Goal: Information Seeking & Learning: Learn about a topic

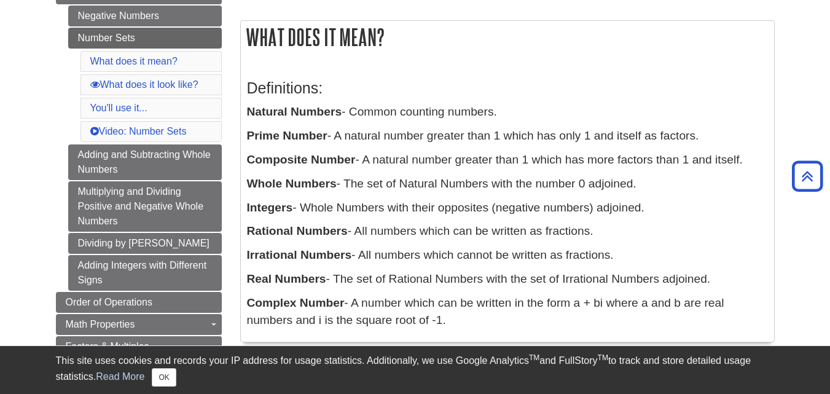
scroll to position [194, 0]
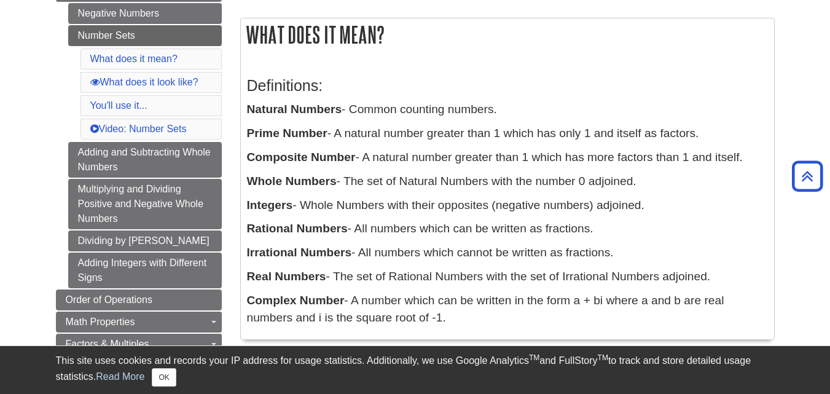
click at [710, 184] on p "Whole Numbers - The set of Natural Numbers with the number 0 adjoined." at bounding box center [507, 182] width 521 height 18
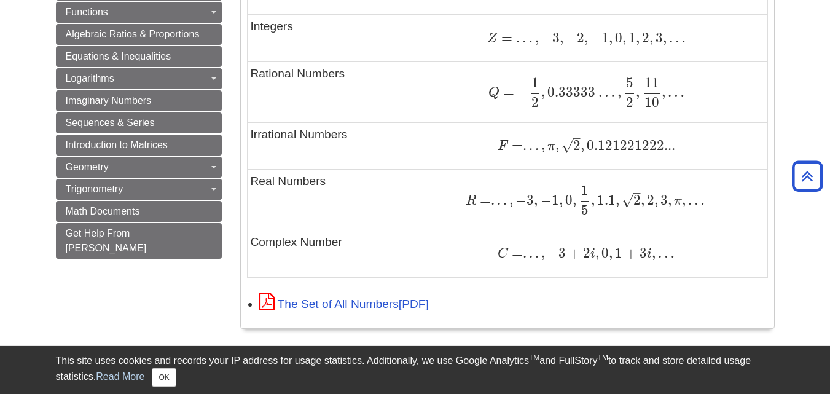
scroll to position [882, 0]
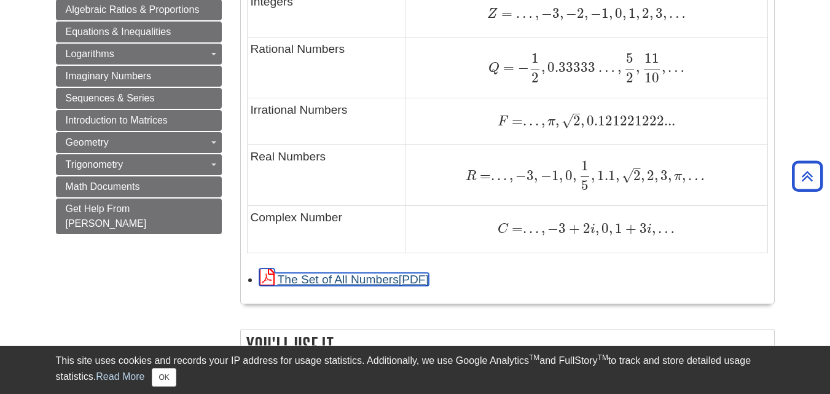
click at [398, 283] on link "The Set of All Numbers" at bounding box center [344, 279] width 170 height 13
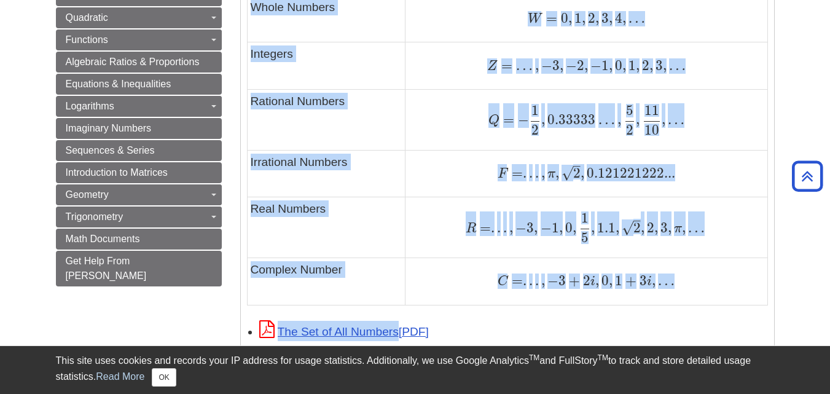
scroll to position [834, 0]
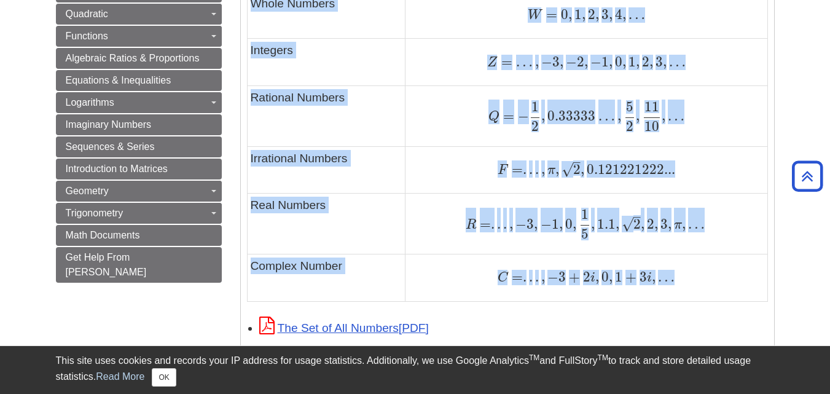
drag, startPoint x: 246, startPoint y: 112, endPoint x: 697, endPoint y: 281, distance: 480.9
click at [697, 281] on div "A general example to help you recognize patterns and spot the information you'r…" at bounding box center [507, 44] width 521 height 539
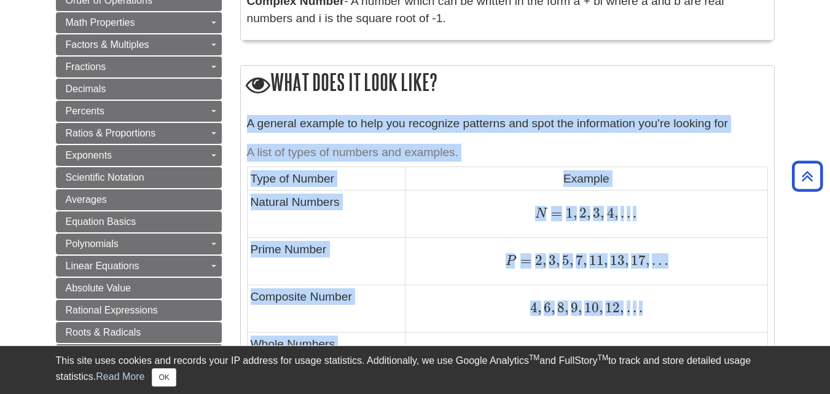
scroll to position [861, 0]
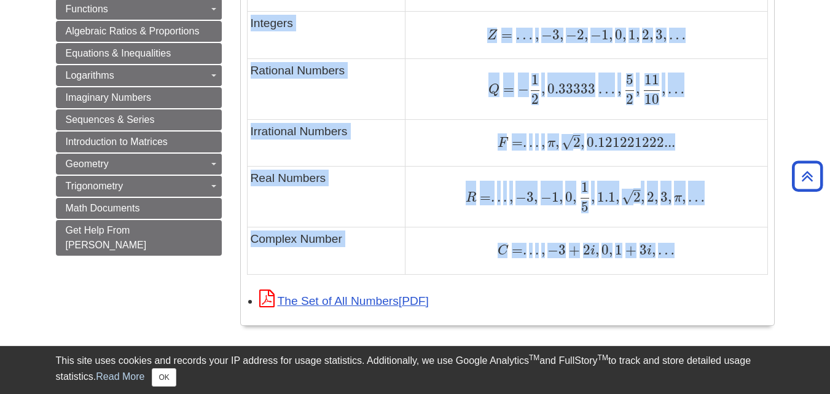
click at [708, 140] on div "F = . . . , π , 2 – √ , 0.121221222... F = . . . , π , 2 , 0.121221222..." at bounding box center [585, 143] width 355 height 17
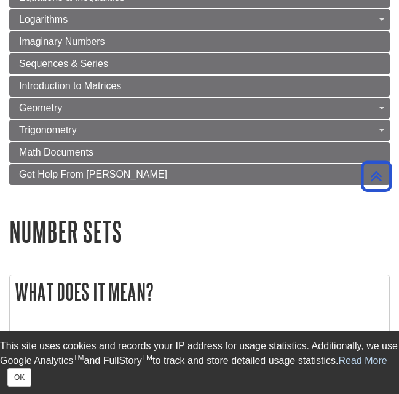
click at [340, 229] on h1 "Number Sets" at bounding box center [199, 231] width 380 height 31
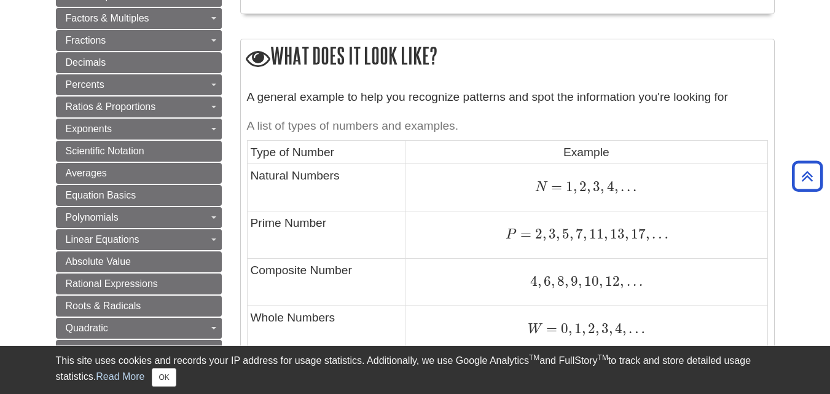
scroll to position [509, 0]
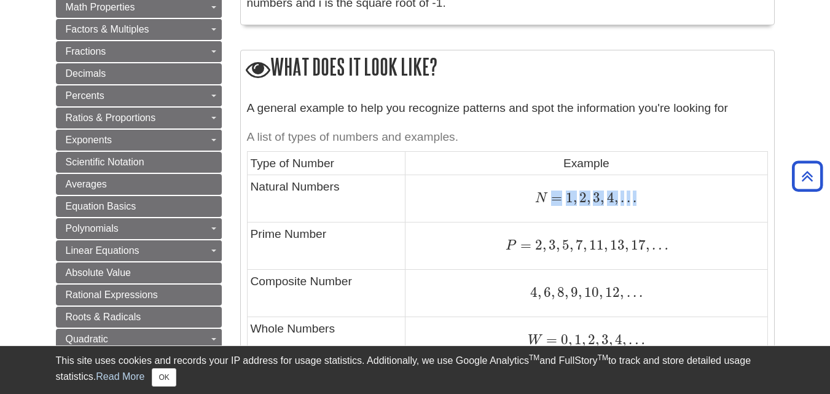
drag, startPoint x: 541, startPoint y: 192, endPoint x: 639, endPoint y: 200, distance: 98.0
click at [639, 200] on div "N = 1 , 2 , 3 , 4 , . . . N = 1 , 2 , 3 , 4 , . . ." at bounding box center [585, 198] width 355 height 17
click at [576, 203] on span "," at bounding box center [575, 197] width 4 height 17
click at [552, 203] on span "=" at bounding box center [554, 197] width 15 height 17
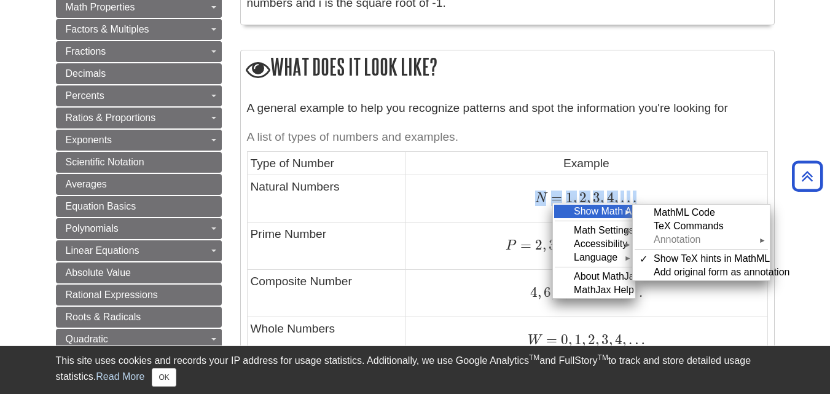
click at [585, 208] on div "Show Math As ►" at bounding box center [594, 212] width 80 height 14
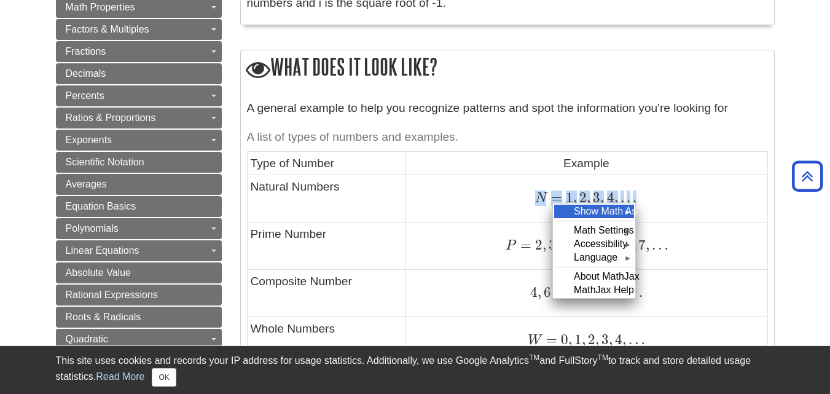
click at [590, 209] on div "Show Math As ►" at bounding box center [594, 212] width 80 height 14
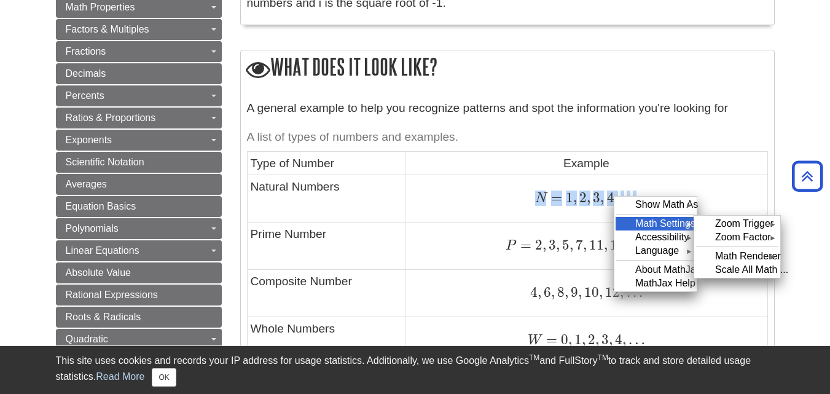
click at [632, 223] on div "Math Settings ►" at bounding box center [655, 224] width 80 height 14
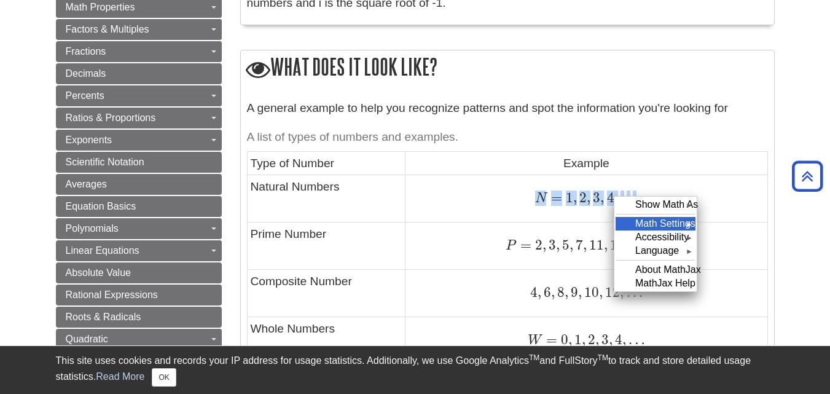
click at [632, 223] on div "Math Settings ►" at bounding box center [655, 224] width 80 height 14
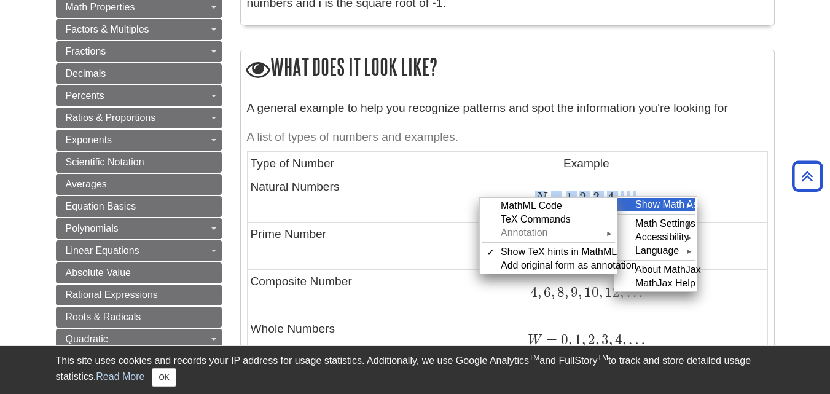
click at [655, 202] on div "Show Math As ►" at bounding box center [655, 205] width 80 height 14
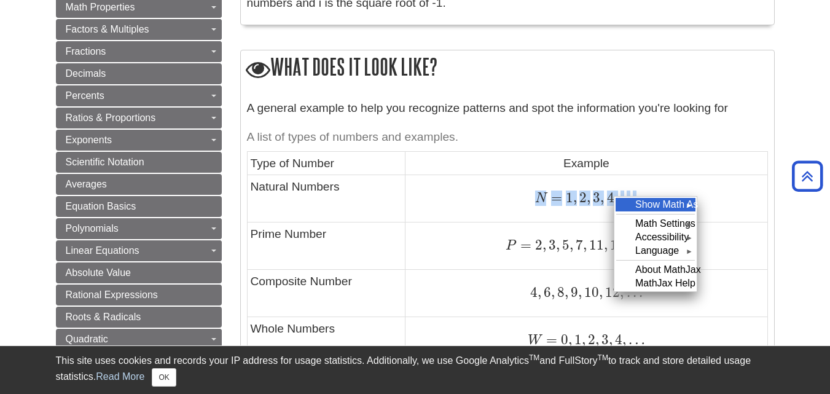
click at [655, 202] on div "Show Math As ►" at bounding box center [655, 205] width 80 height 14
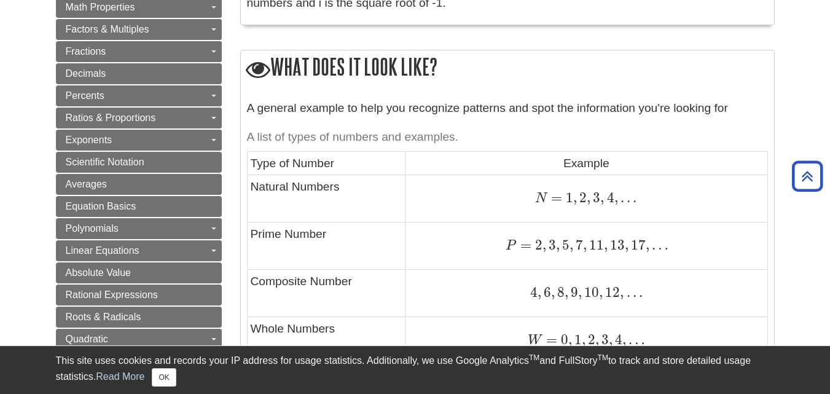
click at [477, 187] on td "N = 1 , 2 , 3 , 4 , . . . N = 1 , 2 , 3 , 4 , . . ." at bounding box center [586, 198] width 362 height 47
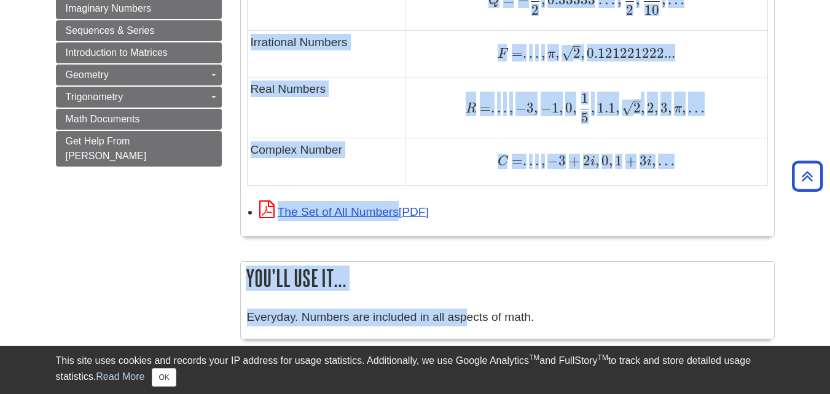
scroll to position [951, 0]
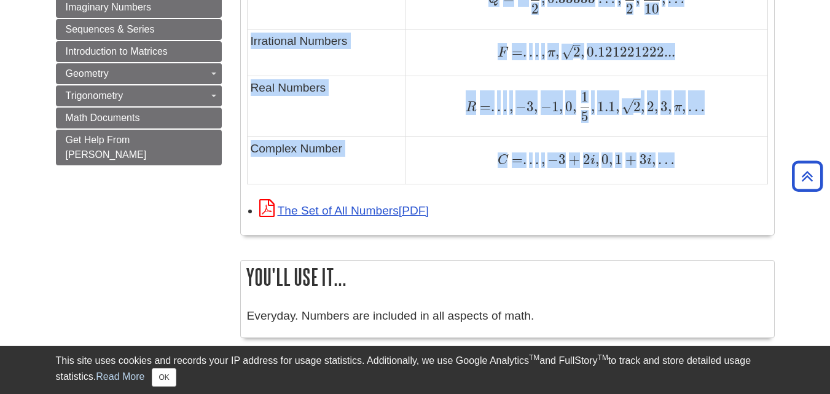
drag, startPoint x: 254, startPoint y: 160, endPoint x: 673, endPoint y: 171, distance: 418.5
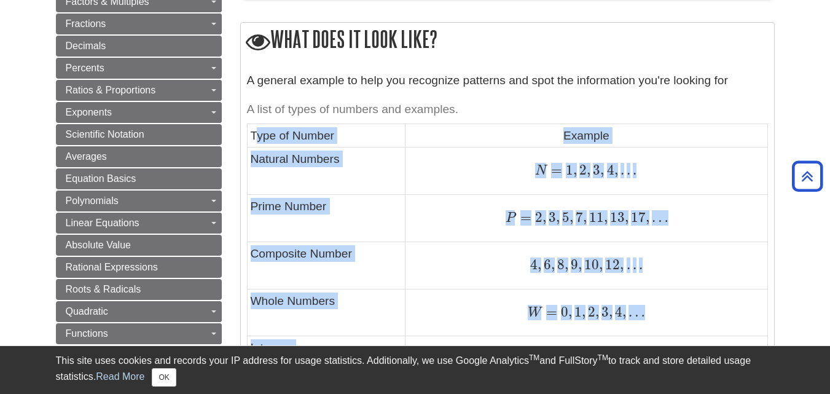
scroll to position [546, 0]
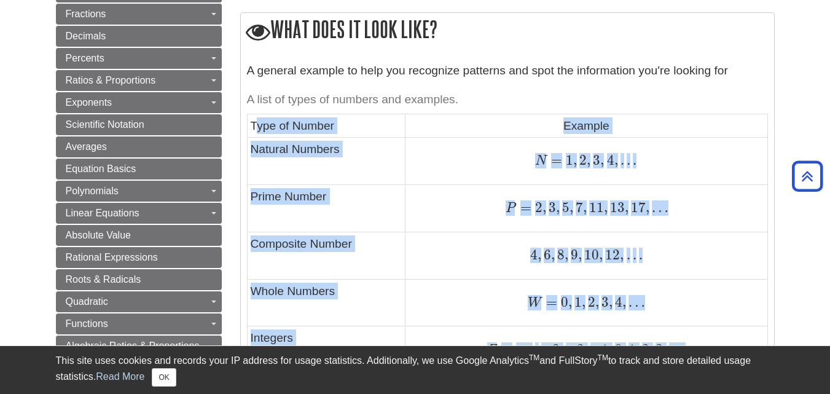
click at [568, 165] on span "1" at bounding box center [567, 160] width 11 height 17
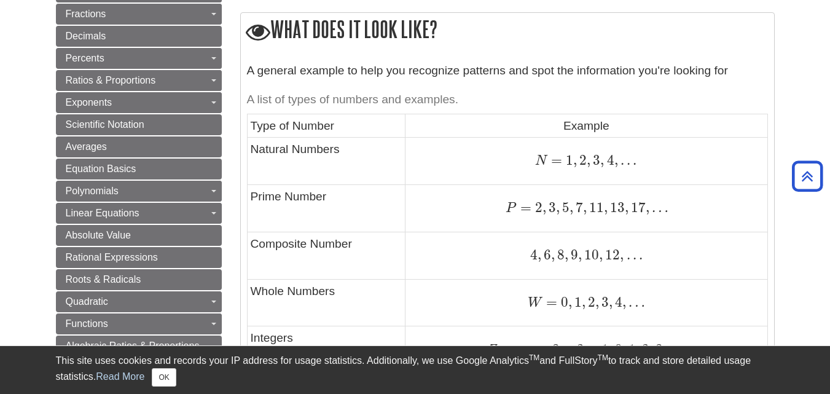
scroll to position [575, 0]
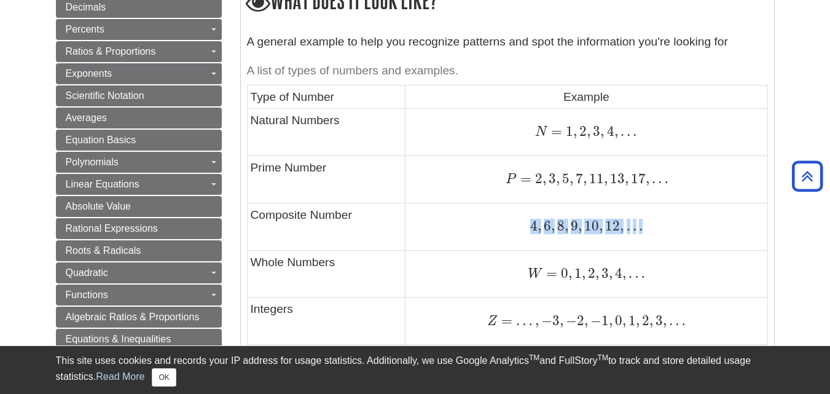
drag, startPoint x: 526, startPoint y: 222, endPoint x: 689, endPoint y: 229, distance: 162.3
click at [689, 229] on div "4 , 6 , 8 , 9 , 10 , 12 , . . . 4 , 6 , 8 , 9 , 10 , 12 , . . ." at bounding box center [585, 226] width 355 height 17
click at [670, 284] on td "W = 0 , 1 , 2 , 3 , 4 , … W = 0 , 1 , 2 , 3 , 4 , …" at bounding box center [586, 273] width 362 height 47
drag, startPoint x: 670, startPoint y: 284, endPoint x: 609, endPoint y: 274, distance: 61.1
click at [609, 274] on td "W = 0 , 1 , 2 , 3 , 4 , … W = 0 , 1 , 2 , 3 , 4 , …" at bounding box center [586, 273] width 362 height 47
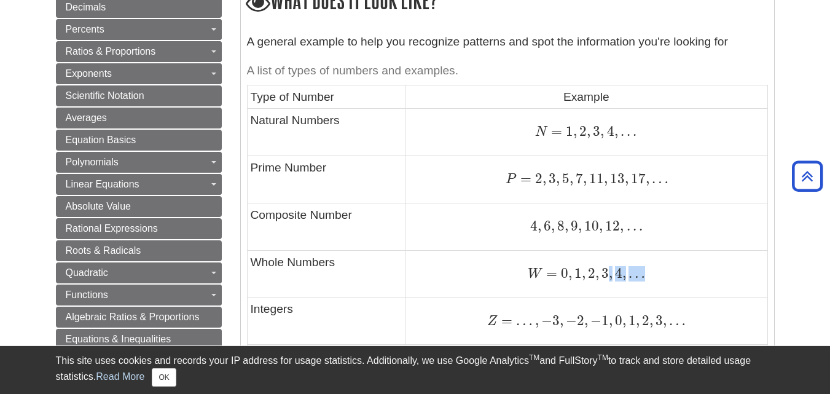
click at [633, 274] on span "…" at bounding box center [635, 273] width 19 height 17
drag, startPoint x: 647, startPoint y: 278, endPoint x: 525, endPoint y: 272, distance: 121.8
click at [525, 272] on div "W = 0 , 1 , 2 , 3 , 4 , … W = 0 , 1 , 2 , 3 , 4 , …" at bounding box center [585, 273] width 355 height 17
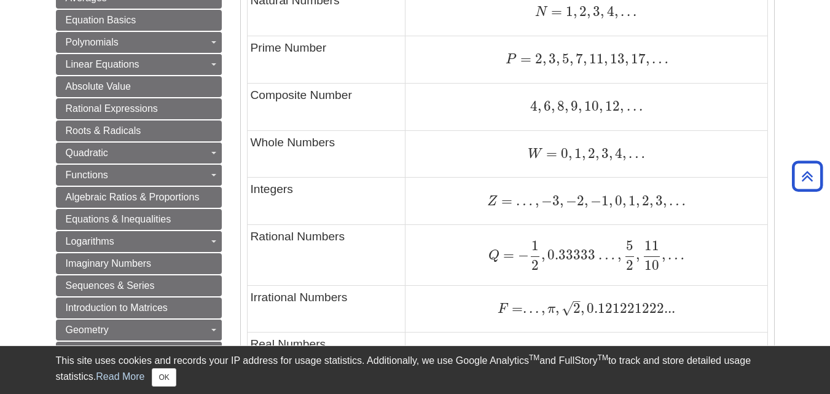
scroll to position [698, 0]
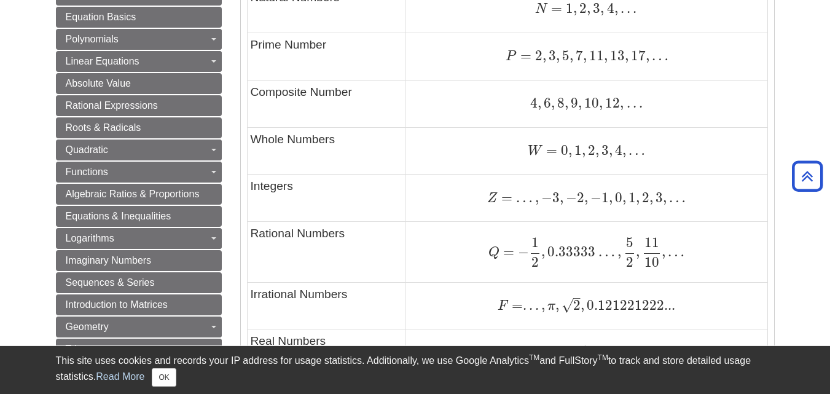
click at [625, 197] on span "," at bounding box center [624, 197] width 4 height 17
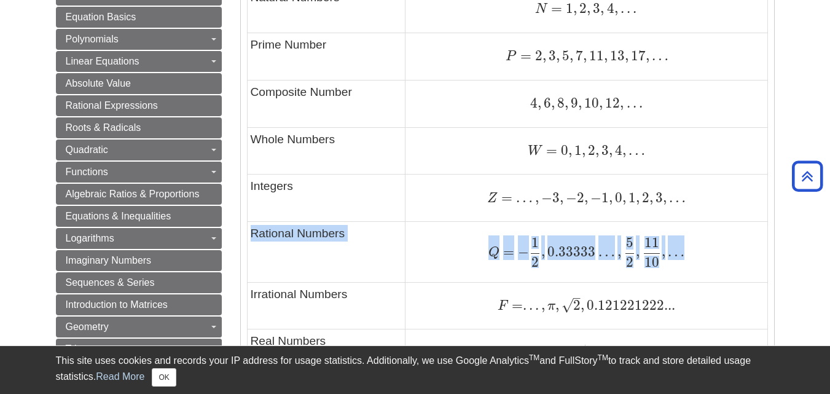
drag, startPoint x: 253, startPoint y: 230, endPoint x: 686, endPoint y: 254, distance: 433.1
click at [686, 254] on tr "Rational Numbers Q = − 1 2 , 0.33333 … , 5 2 , 11 10 , … Q = − 1 2 , 0.33333 … …" at bounding box center [507, 252] width 520 height 60
click at [498, 264] on span "Q = − 1 2 , 0.33333 … , 5 2 , 11 10 , …" at bounding box center [585, 251] width 195 height 30
drag, startPoint x: 493, startPoint y: 246, endPoint x: 694, endPoint y: 255, distance: 200.5
click at [694, 255] on div "Q = − 1 2 , 0.33333 … , 5 2 , 11 10 , … Q = − 1 2 , 0.33333 … , 5 2 , 11 10 , …" at bounding box center [585, 251] width 355 height 30
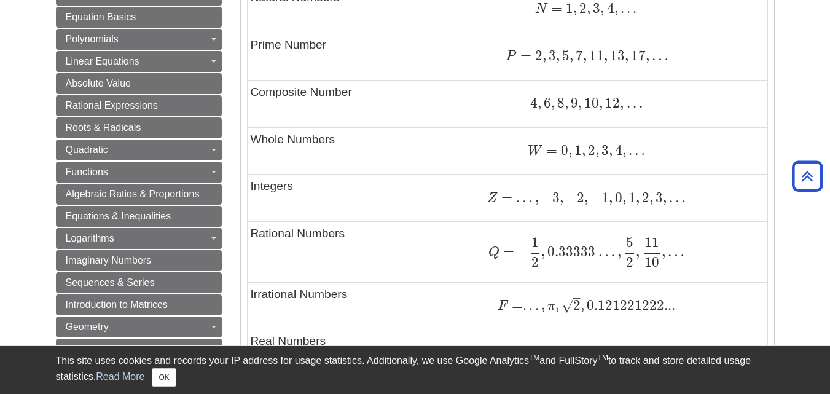
click at [494, 276] on td "Q = − 1 2 , 0.33333 … , 5 2 , 11 10 , … Q = − 1 2 , 0.33333 … , 5 2 , 11 10 , …" at bounding box center [586, 252] width 362 height 60
click at [302, 233] on td "Rational Numbers" at bounding box center [326, 252] width 158 height 60
copy tr "Rational Numbers"
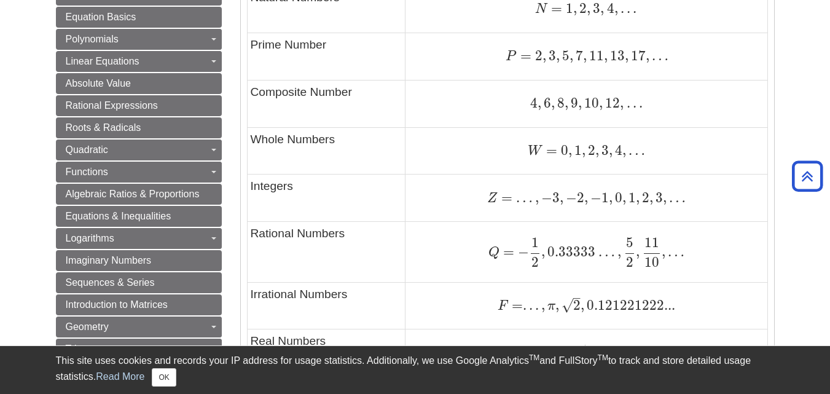
click at [604, 136] on td "W = 0 , 1 , 2 , 3 , 4 , … W = 0 , 1 , 2 , 3 , 4 , …" at bounding box center [586, 150] width 362 height 47
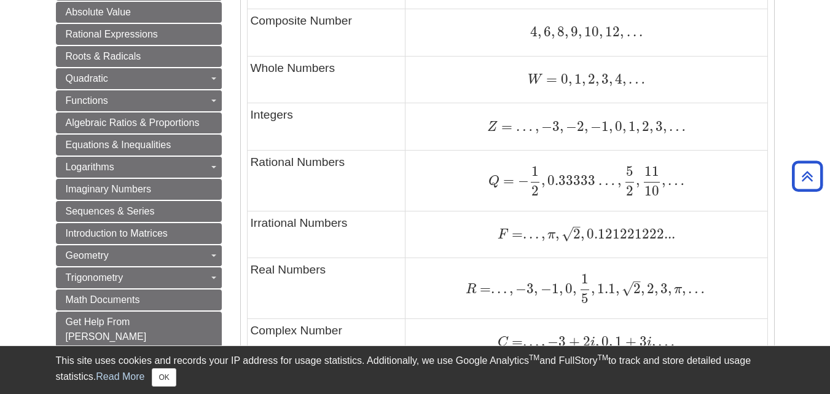
scroll to position [779, 0]
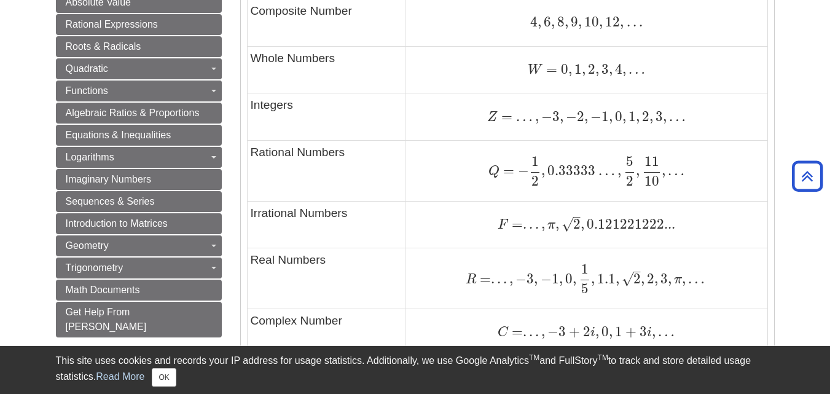
click at [629, 221] on span "0.121221222..." at bounding box center [629, 224] width 91 height 17
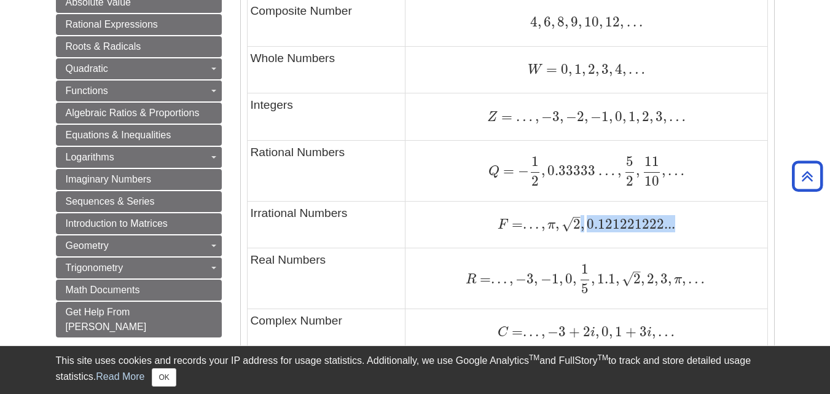
click at [629, 221] on span "0.121221222..." at bounding box center [629, 224] width 91 height 17
click at [507, 224] on span "F" at bounding box center [503, 225] width 10 height 14
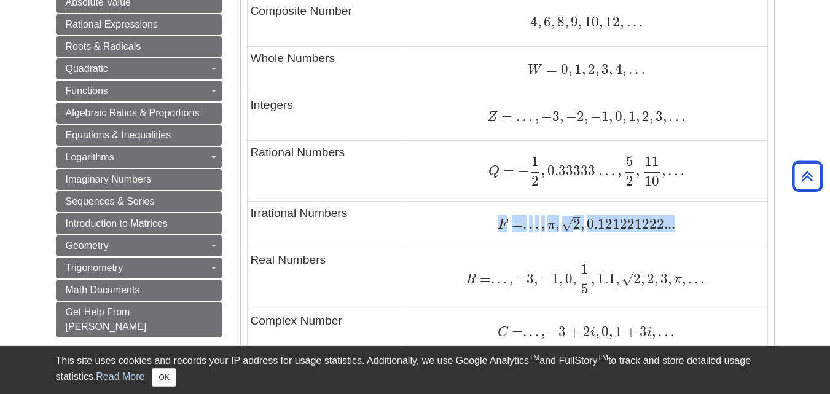
drag, startPoint x: 499, startPoint y: 221, endPoint x: 684, endPoint y: 230, distance: 184.5
click at [684, 230] on div "F = . . . , π , 2 – √ , 0.121221222... F = . . . , π , 2 , 0.121221222..." at bounding box center [585, 224] width 355 height 17
